Goal: Task Accomplishment & Management: Manage account settings

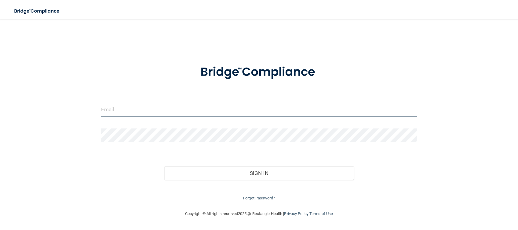
click at [144, 106] on input "email" at bounding box center [259, 110] width 316 height 14
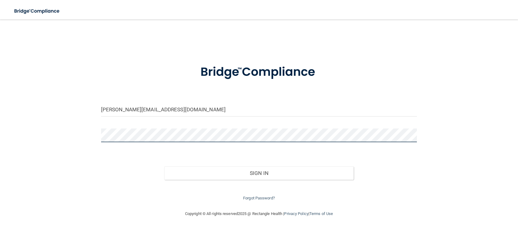
click at [164, 166] on button "Sign In" at bounding box center [259, 172] width 190 height 13
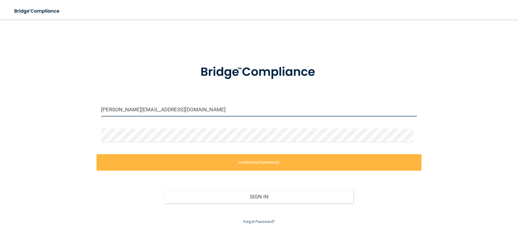
drag, startPoint x: 220, startPoint y: 110, endPoint x: 22, endPoint y: 104, distance: 197.8
click at [22, 104] on div "[PERSON_NAME][EMAIL_ADDRESS][DOMAIN_NAME] Invalid email/password. You don't hav…" at bounding box center [259, 126] width 494 height 200
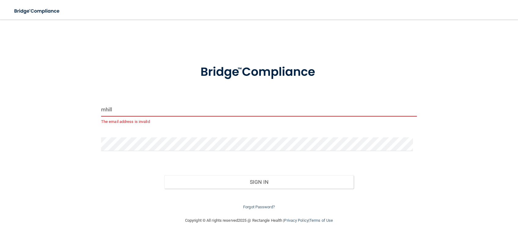
type input "[EMAIL_ADDRESS][DOMAIN_NAME]"
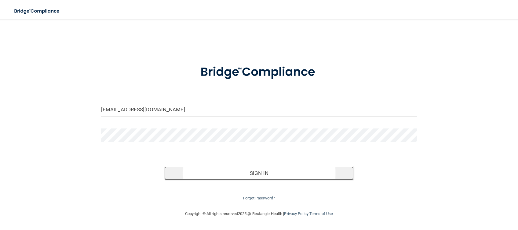
click at [216, 172] on button "Sign In" at bounding box center [259, 172] width 190 height 13
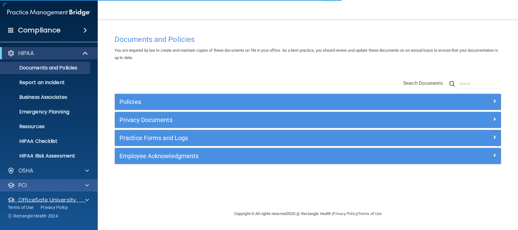
scroll to position [24, 0]
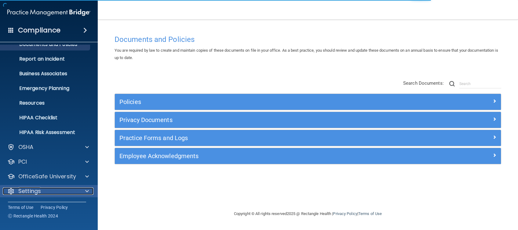
click at [28, 188] on p "Settings" at bounding box center [29, 190] width 23 height 7
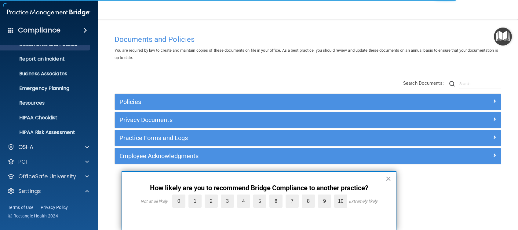
scroll to position [82, 0]
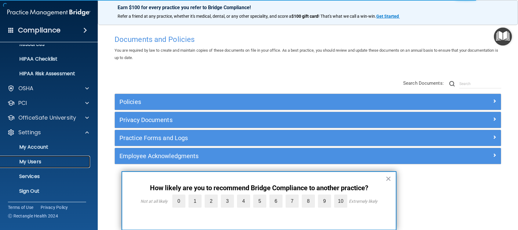
click at [32, 159] on p "My Users" at bounding box center [45, 162] width 83 height 6
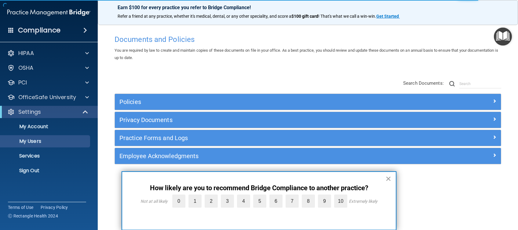
click at [389, 178] on button "×" at bounding box center [389, 179] width 6 height 10
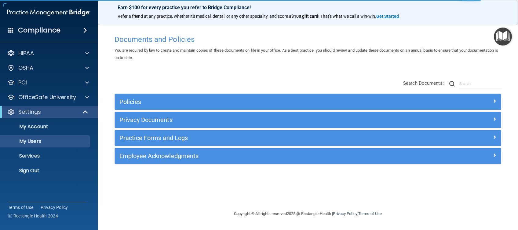
select select "20"
